Goal: Check status

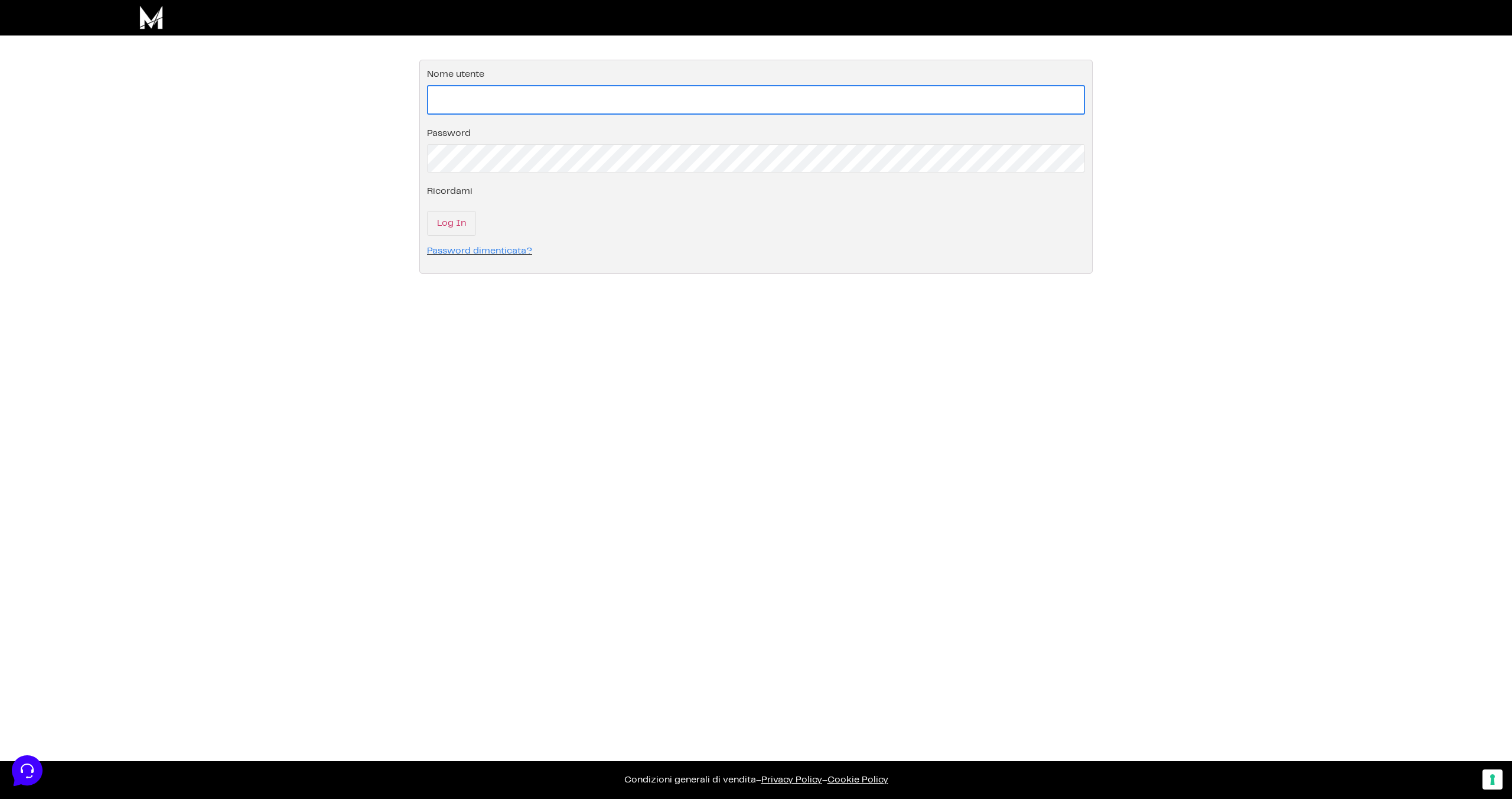
click at [518, 103] on input "Nome utente" at bounding box center [756, 100] width 658 height 30
paste input "leonardo316pfiverr@gmail.com"
type input "leonardo316pfiverr@gmail.com"
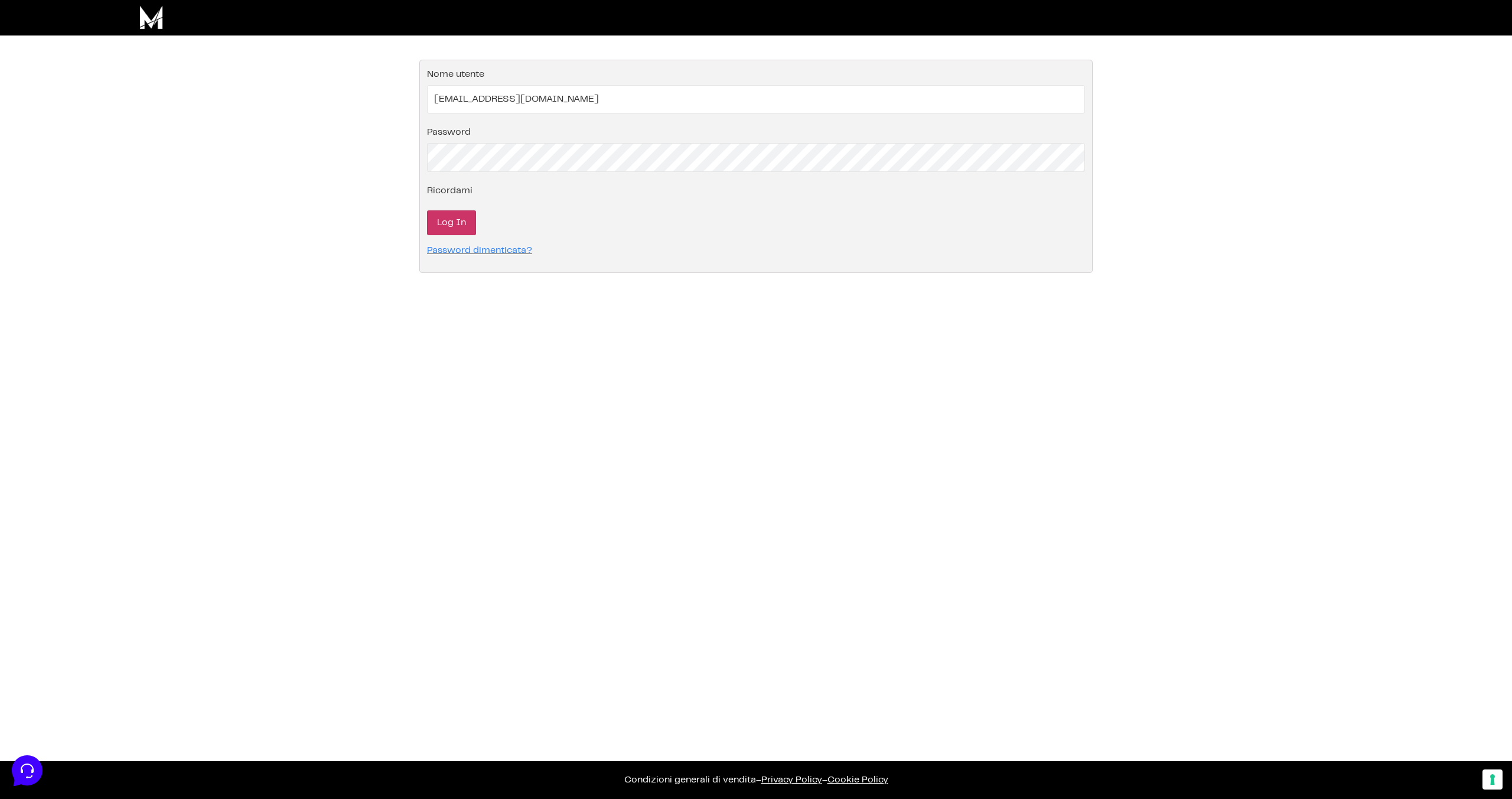
click at [454, 227] on input "Log In" at bounding box center [451, 223] width 49 height 25
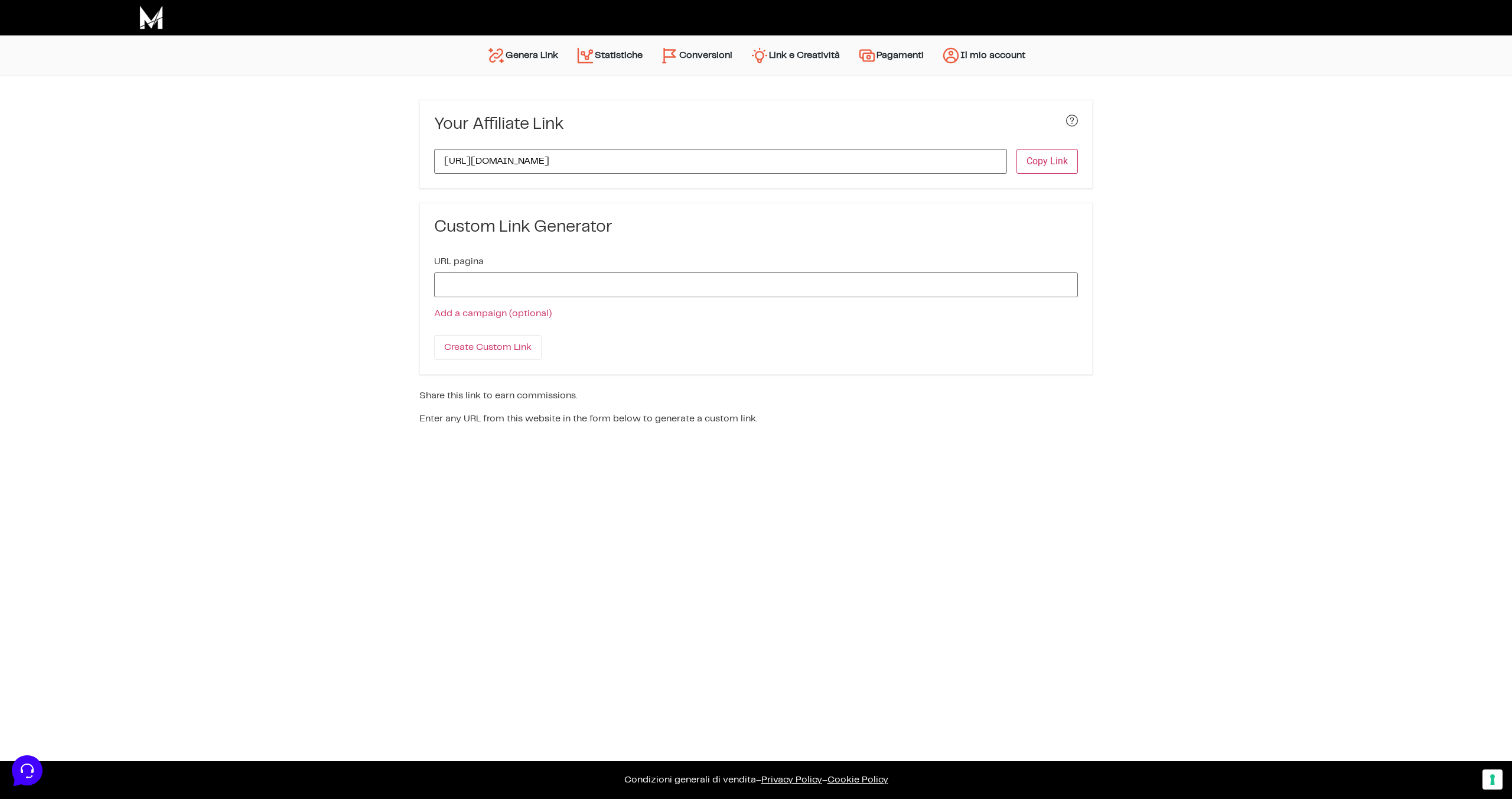
click at [613, 56] on link "Statistiche" at bounding box center [609, 55] width 85 height 28
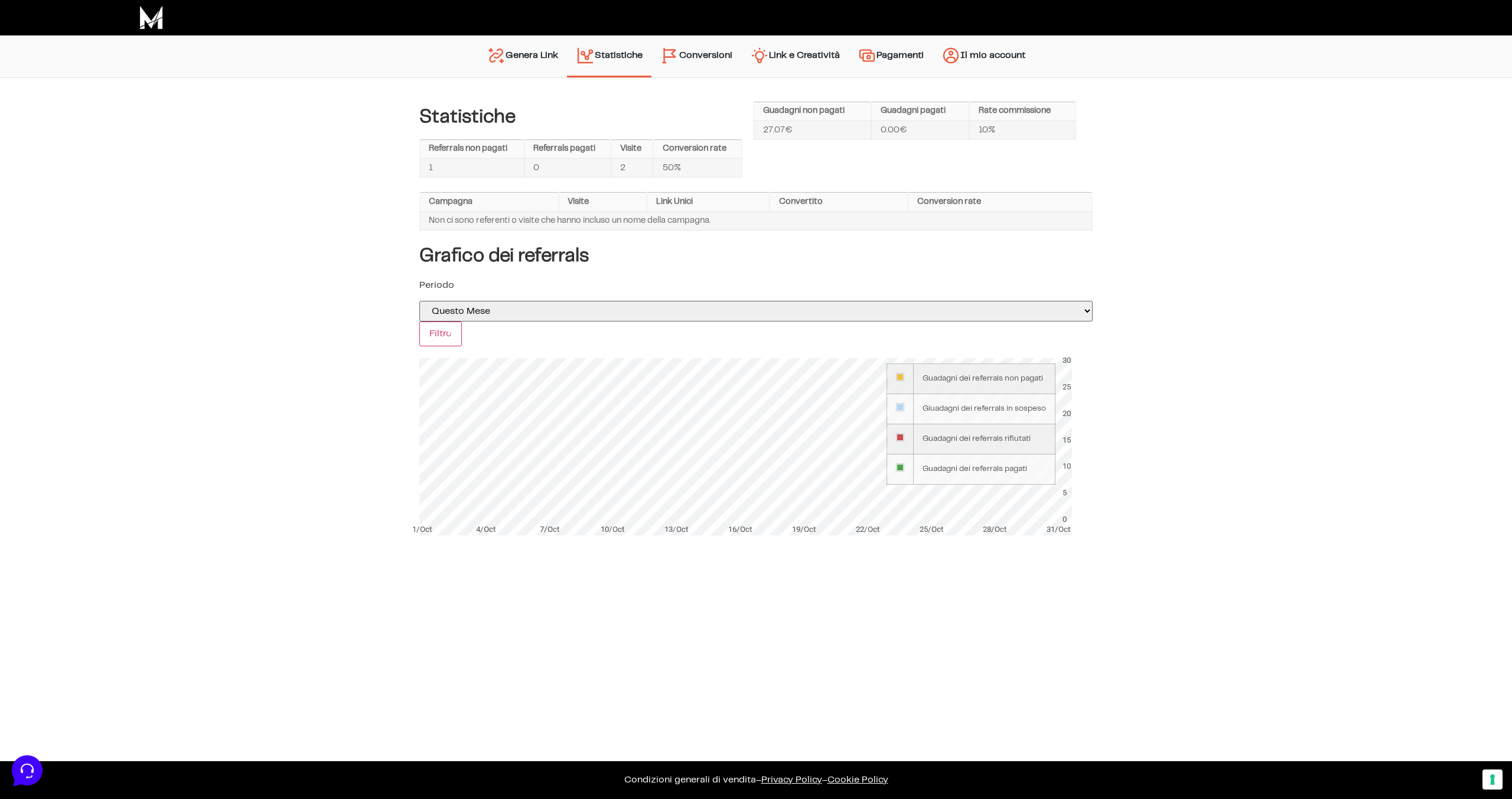
click at [288, 173] on div "Statistiche Referrals non pagati Referrals pagati Visite Conversion rate 1 0 2 …" at bounding box center [756, 324] width 1512 height 493
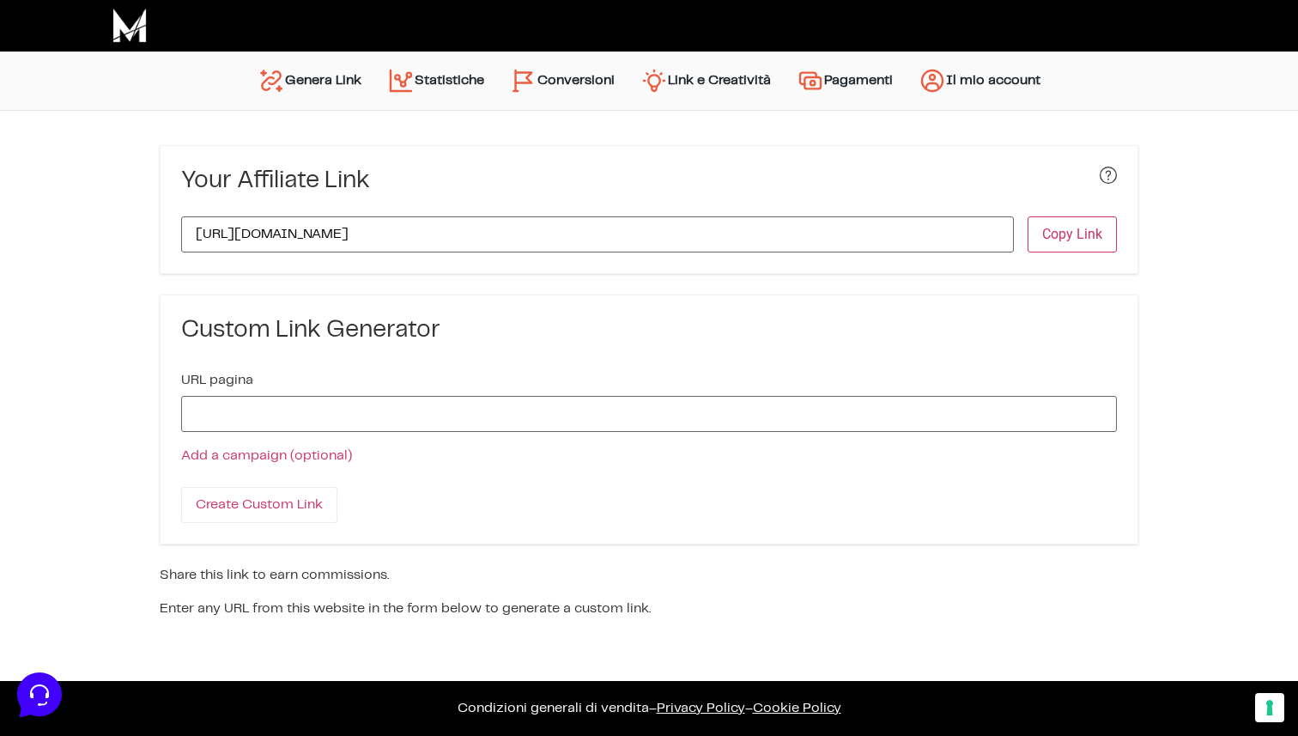
click at [457, 93] on link "Statistiche" at bounding box center [435, 80] width 123 height 41
